Goal: Check status: Check status

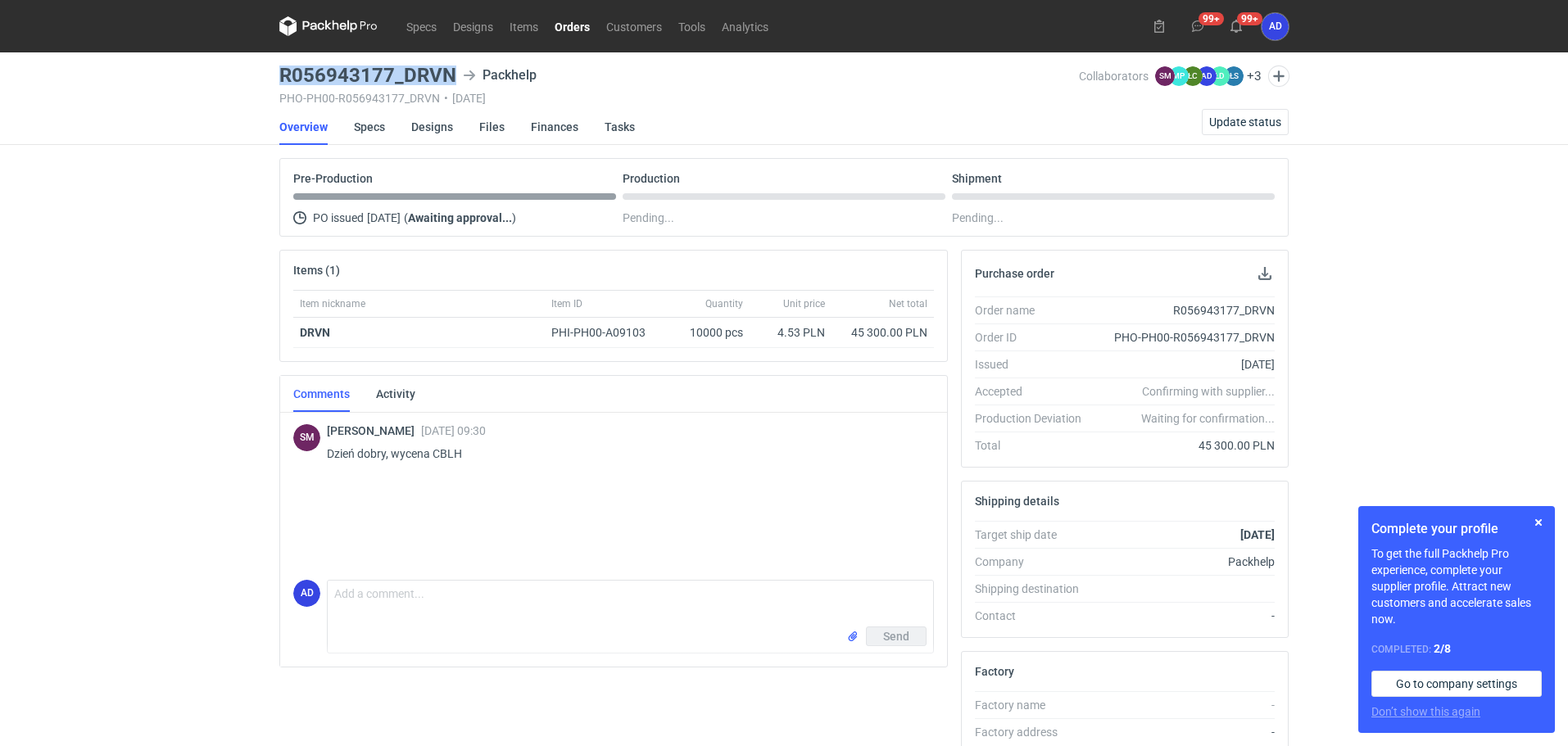
drag, startPoint x: 456, startPoint y: 76, endPoint x: 278, endPoint y: 78, distance: 178.0
click at [278, 78] on main "R056943177_DRVN Packhelp PHO-PH00-R056943177_DRVN • 25/09/2025 Collaborators SM…" at bounding box center [784, 552] width 1022 height 999
copy h3 "R056943177_DRVN"
click at [579, 25] on link "Orders" at bounding box center [572, 26] width 52 height 19
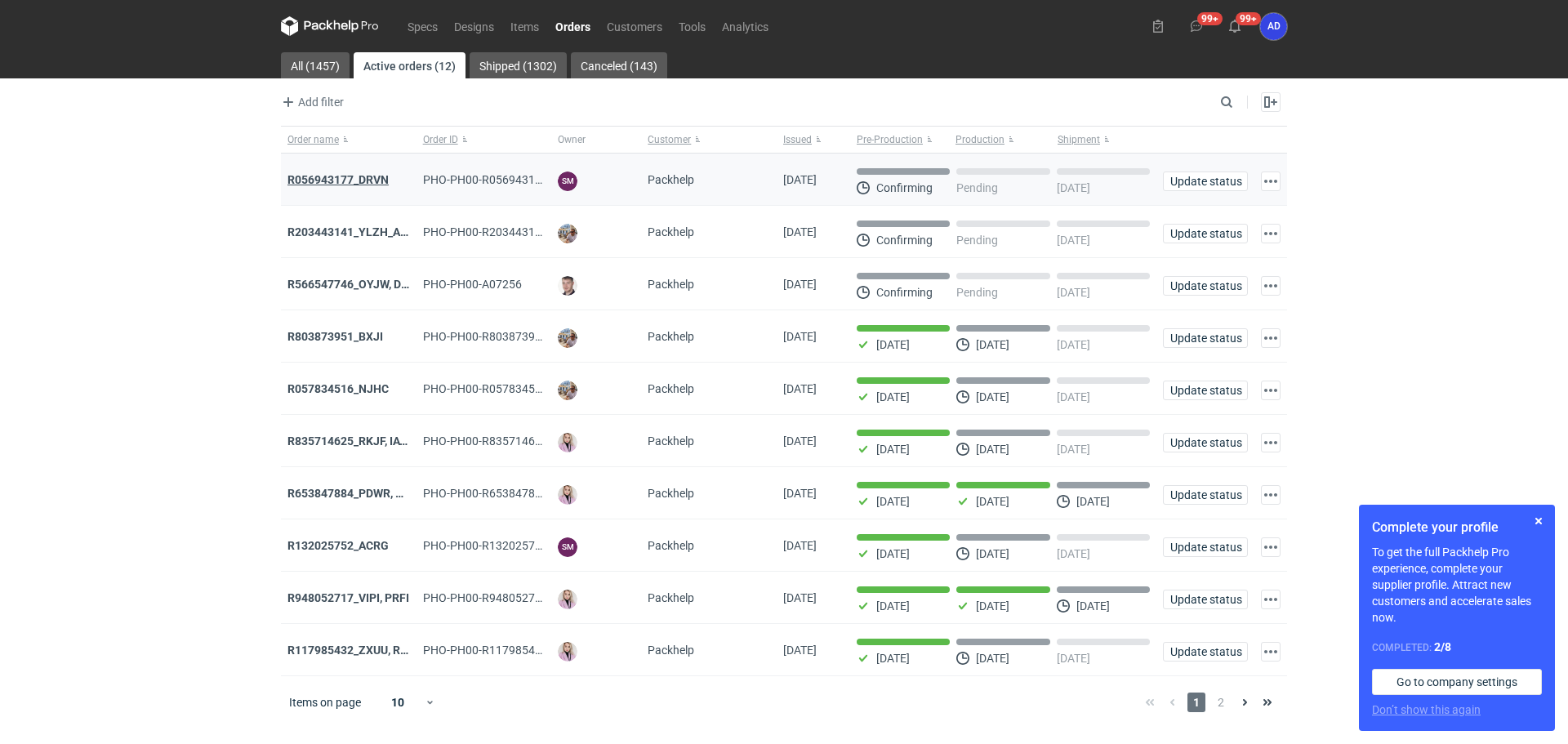
click at [380, 183] on strong "R056943177_DRVN" at bounding box center [338, 180] width 101 height 13
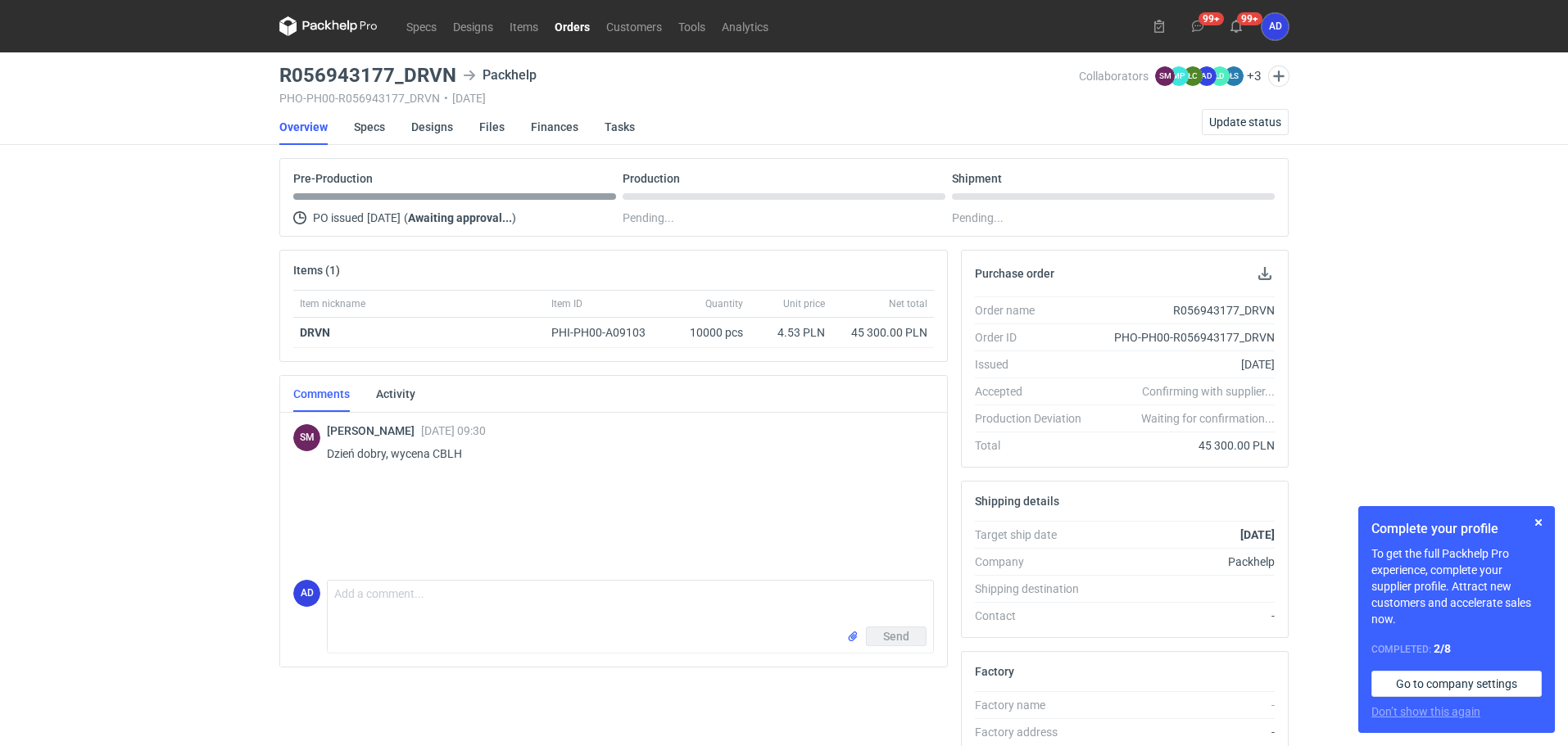
drag, startPoint x: 1208, startPoint y: 365, endPoint x: 1274, endPoint y: 365, distance: 66.0
click at [1274, 365] on div "Order name R056943177_DRVN Order ID PHO-PH00-R056943177_DRVN Issued 25/09/2025 …" at bounding box center [1125, 381] width 326 height 171
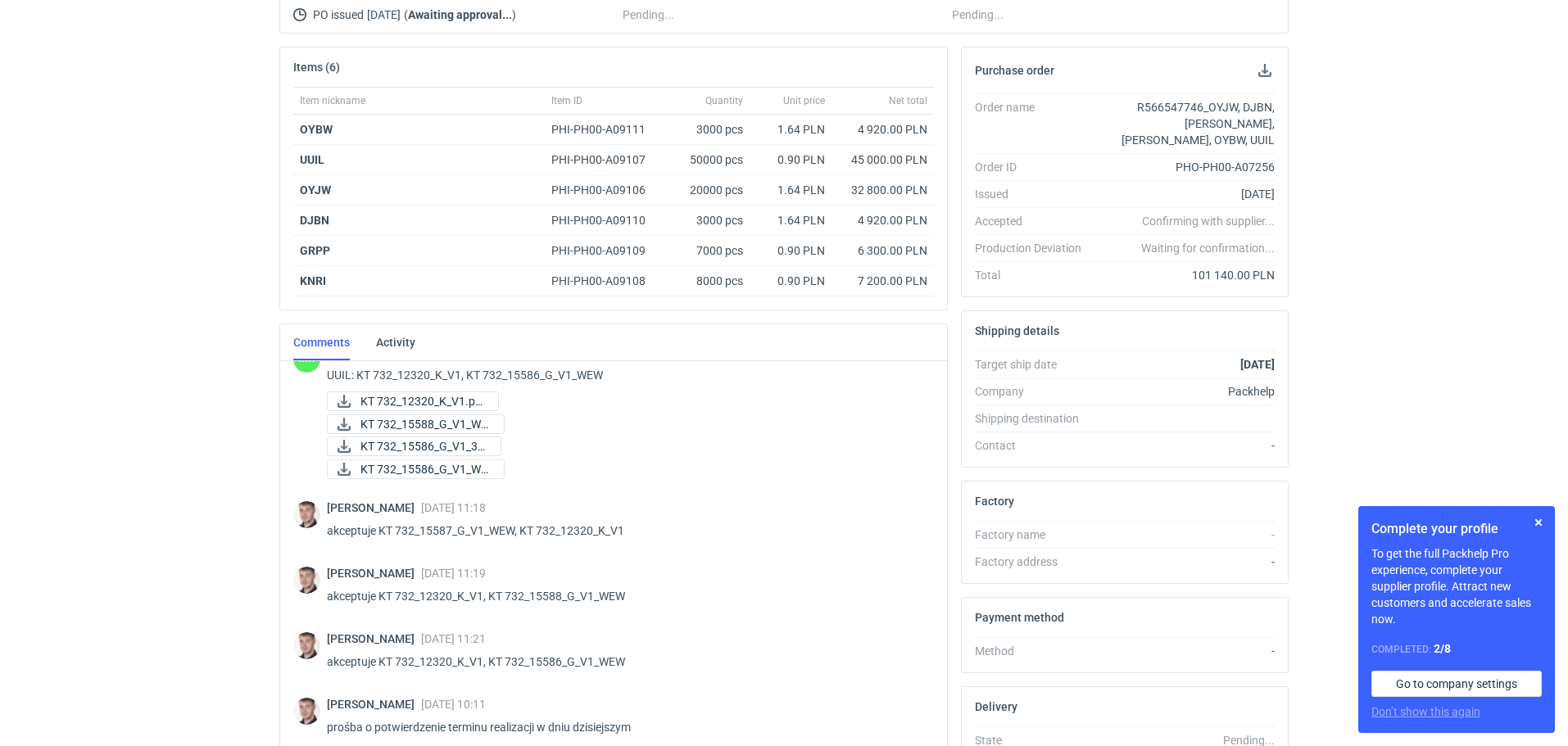
scroll to position [1304, 0]
